Goal: Find specific page/section: Find specific page/section

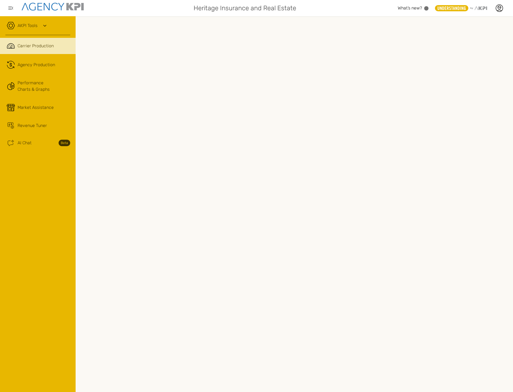
click at [38, 26] on div "AKPI Tools" at bounding box center [37, 29] width 65 height 14
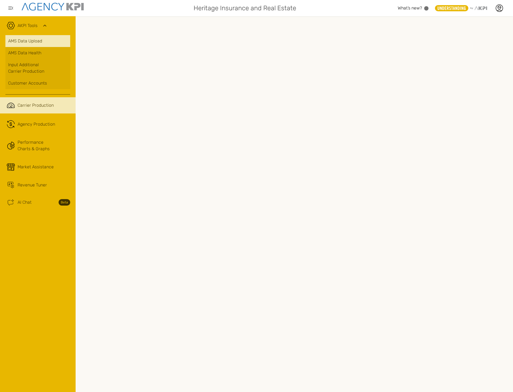
click at [39, 41] on link "AMS Data Upload" at bounding box center [37, 41] width 65 height 12
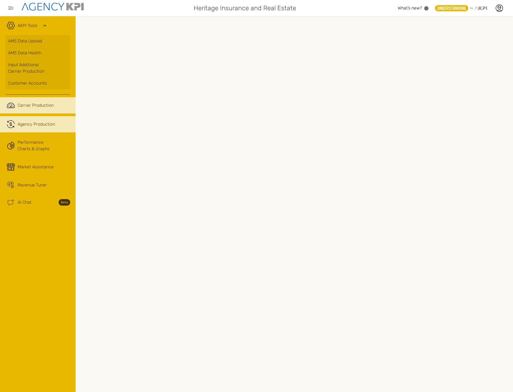
click at [23, 129] on link ".cls-1{fill:none;stroke:#221f20;stroke-linecap:round;stroke-linejoin:round;stro…" at bounding box center [38, 124] width 76 height 16
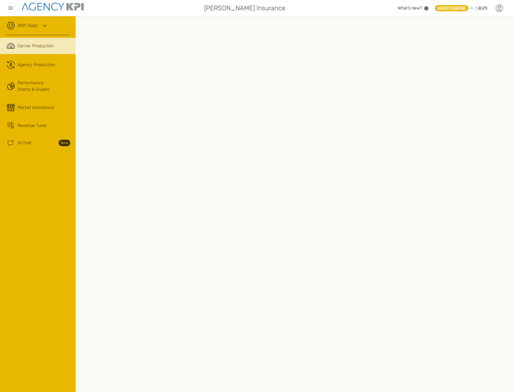
click at [502, 7] on icon at bounding box center [500, 8] width 8 height 8
click at [481, 51] on li "Log Out" at bounding box center [477, 56] width 60 height 14
click at [55, 72] on link ".cls-1{fill:none;stroke:#221f20;stroke-linecap:round;stroke-linejoin:round;stro…" at bounding box center [38, 65] width 76 height 16
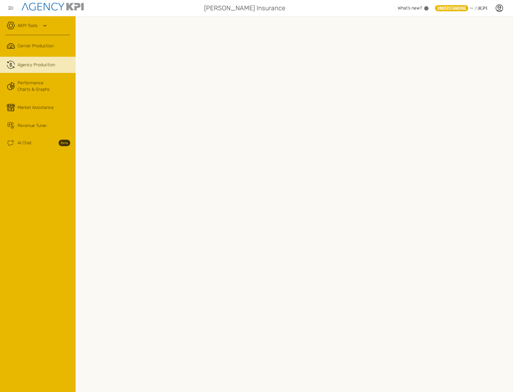
click at [42, 27] on icon at bounding box center [45, 25] width 6 height 6
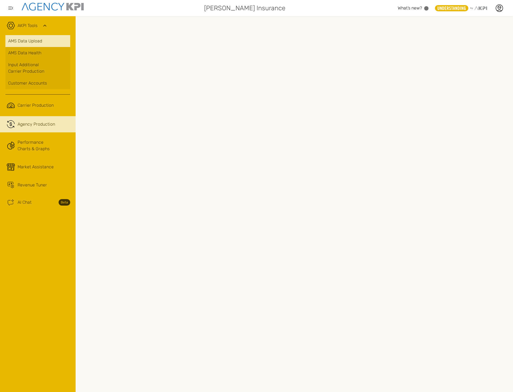
click at [41, 39] on link "AMS Data Upload" at bounding box center [37, 41] width 65 height 12
click at [14, 310] on div "AKPI Tools AMS Data Upload AMS Data Health Input Additional Carrier Production …" at bounding box center [38, 204] width 76 height 376
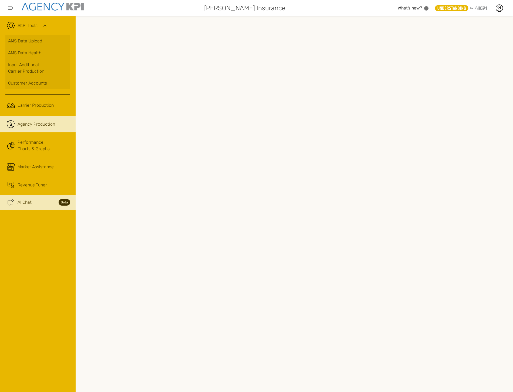
click at [23, 199] on link "Ai Chat Spark Streamline Icon: https://streamlinehq.com AI Chat Beta" at bounding box center [38, 202] width 76 height 15
click at [26, 125] on span "Agency Production" at bounding box center [37, 124] width 38 height 6
click at [39, 114] on ul ".cls-1{fill:none;stroke:#221f20;stroke-linecap:round;stroke-linejoin:round;stro…" at bounding box center [37, 153] width 65 height 112
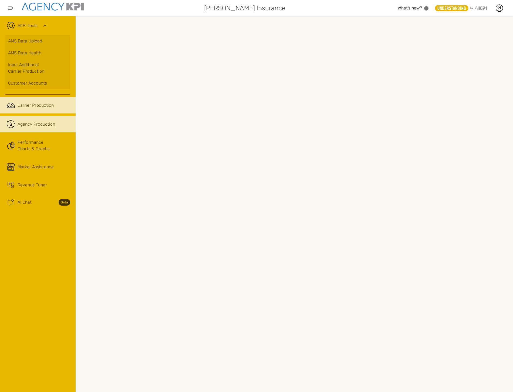
click at [37, 109] on link ".cls-1{fill:none;stroke:#221f20;stroke-linecap:round;stroke-linejoin:round;stro…" at bounding box center [38, 105] width 76 height 16
click at [36, 122] on span "Agency Production" at bounding box center [37, 124] width 38 height 6
